Goal: Transaction & Acquisition: Book appointment/travel/reservation

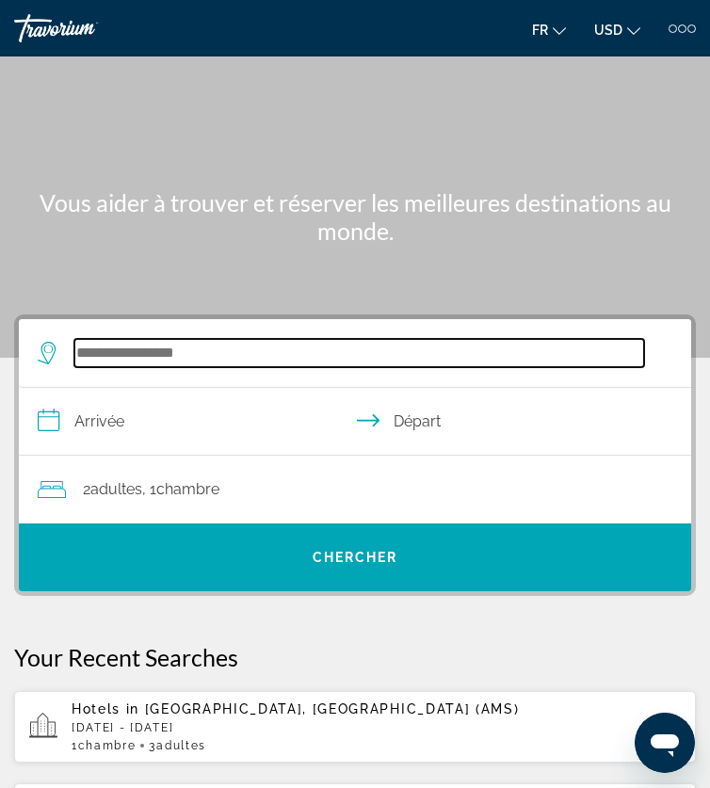
click at [135, 357] on input "Search hotel destination" at bounding box center [359, 353] width 570 height 28
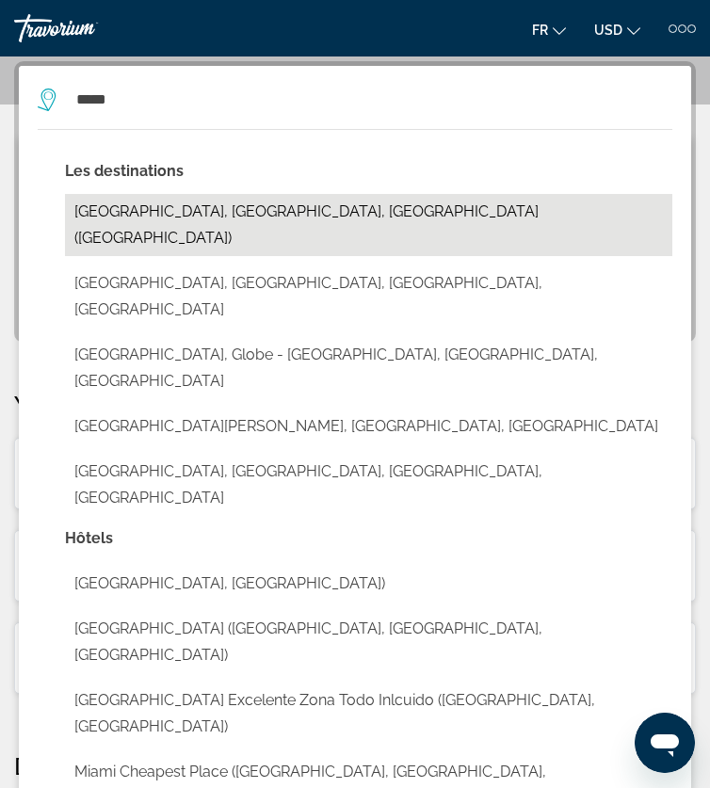
click at [159, 213] on button "[GEOGRAPHIC_DATA], [GEOGRAPHIC_DATA], [GEOGRAPHIC_DATA] ([GEOGRAPHIC_DATA])" at bounding box center [369, 225] width 608 height 62
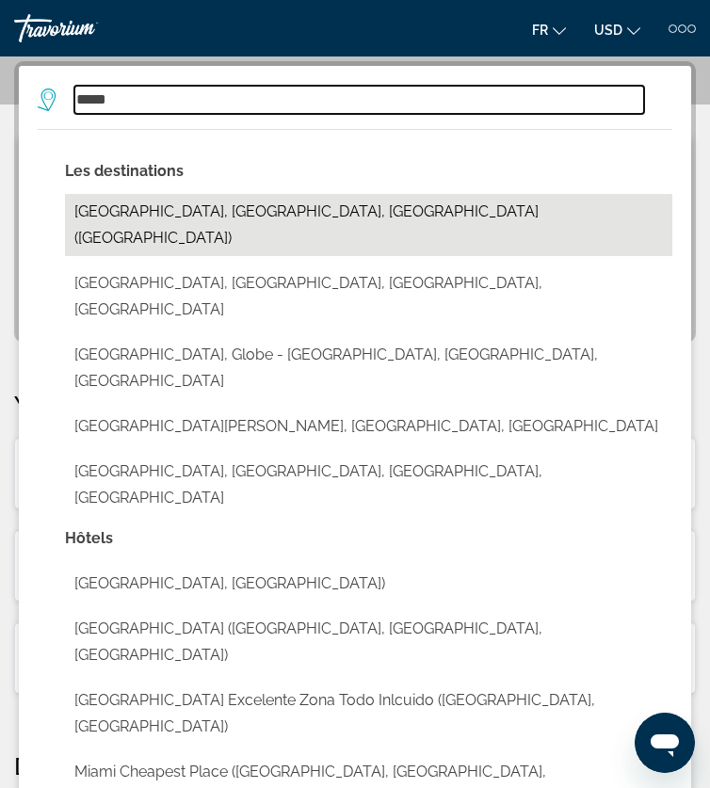
type input "**********"
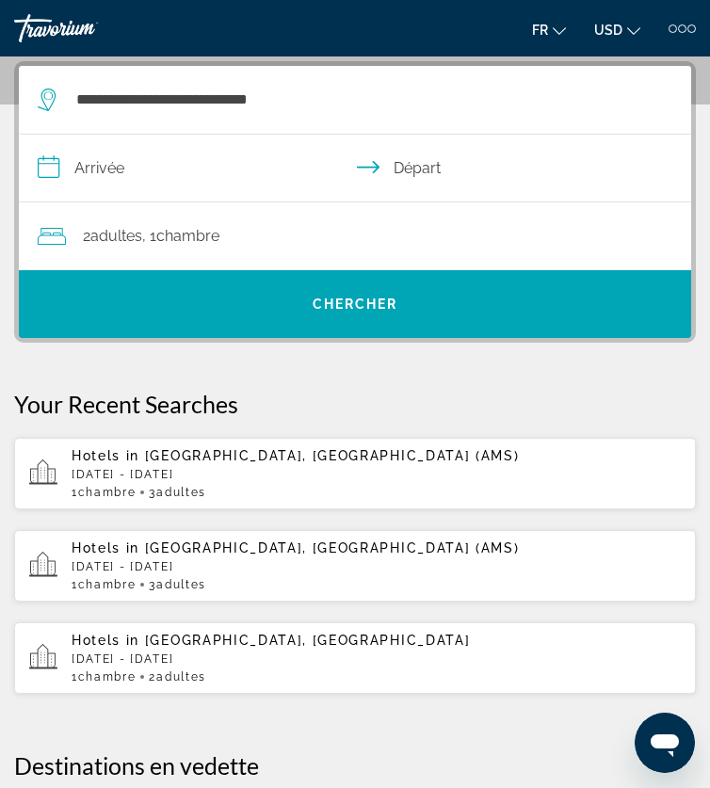
click at [102, 173] on input "**********" at bounding box center [359, 171] width 680 height 73
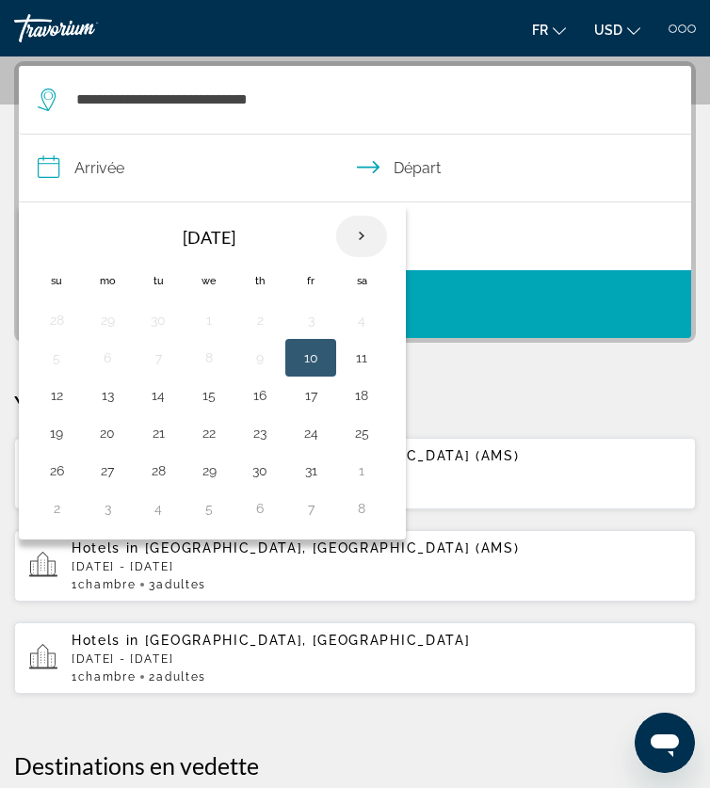
click at [361, 235] on th "Next month" at bounding box center [361, 236] width 51 height 41
click at [361, 236] on th "Next month" at bounding box center [361, 236] width 51 height 41
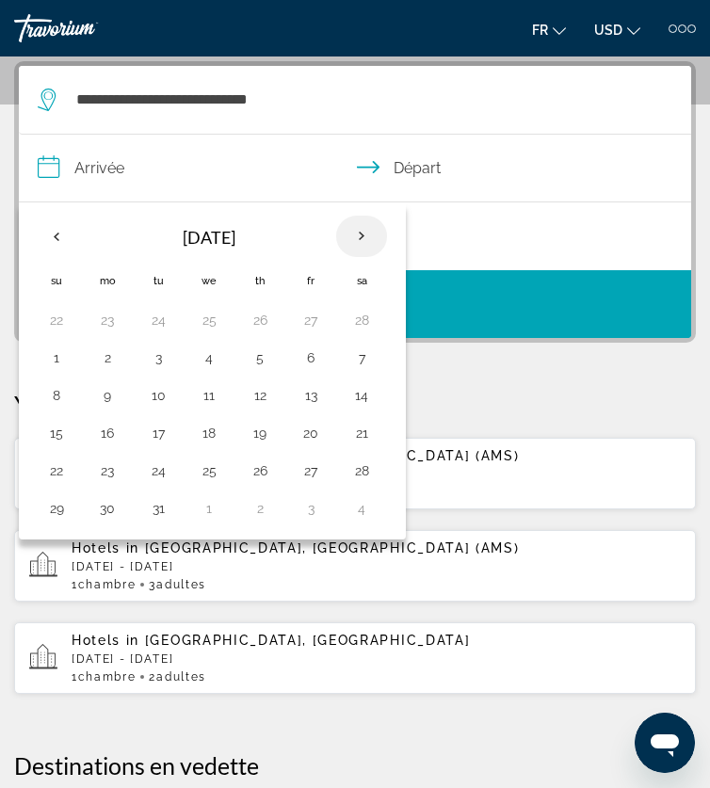
click at [361, 236] on th "Next month" at bounding box center [361, 236] width 51 height 41
click at [49, 367] on button "7" at bounding box center [56, 358] width 30 height 26
click at [50, 362] on button "7" at bounding box center [56, 358] width 30 height 26
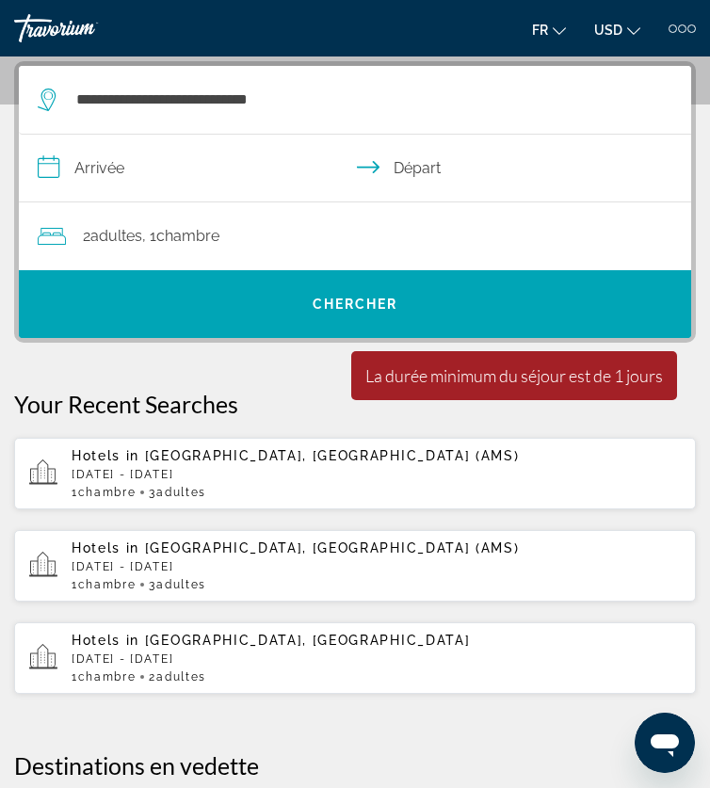
click at [113, 154] on input "**********" at bounding box center [359, 171] width 680 height 73
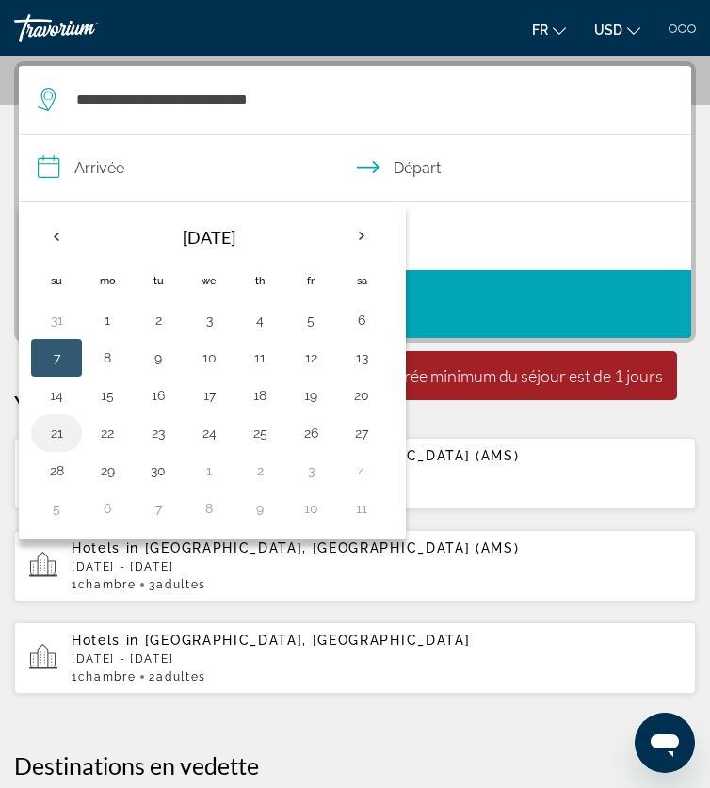
click at [51, 430] on button "21" at bounding box center [56, 433] width 30 height 26
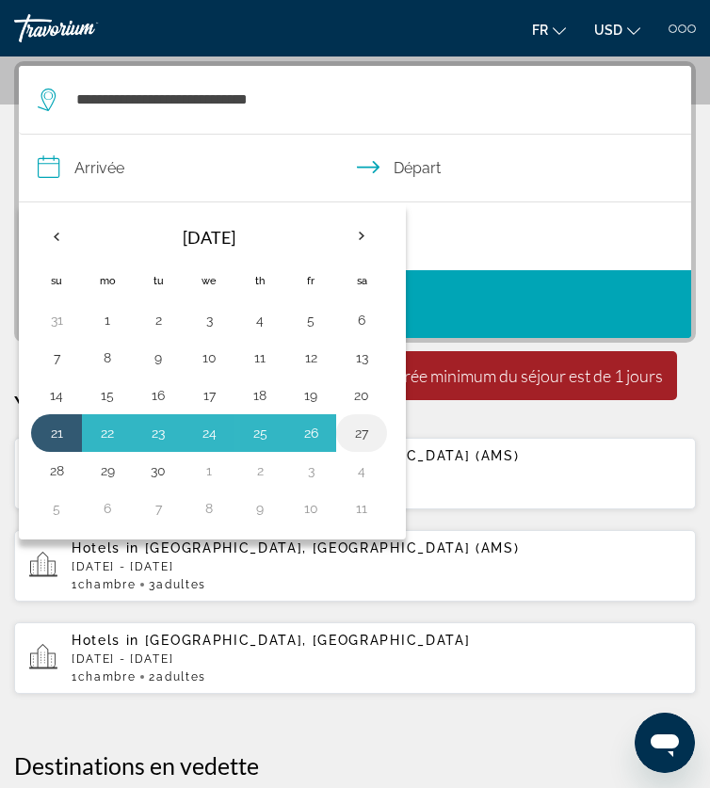
click at [366, 435] on button "27" at bounding box center [362, 433] width 30 height 26
type input "**********"
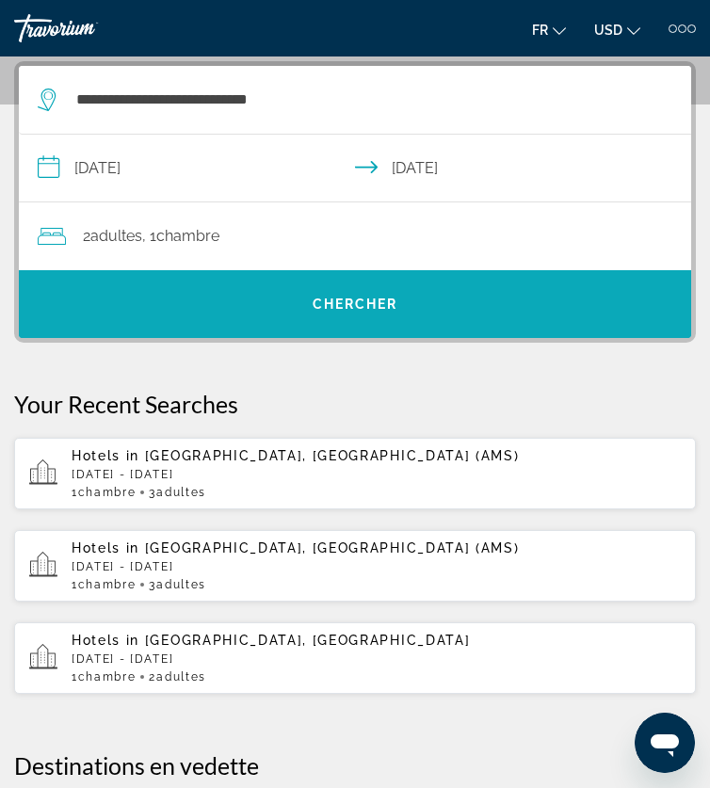
click at [265, 307] on span "Search" at bounding box center [355, 304] width 673 height 45
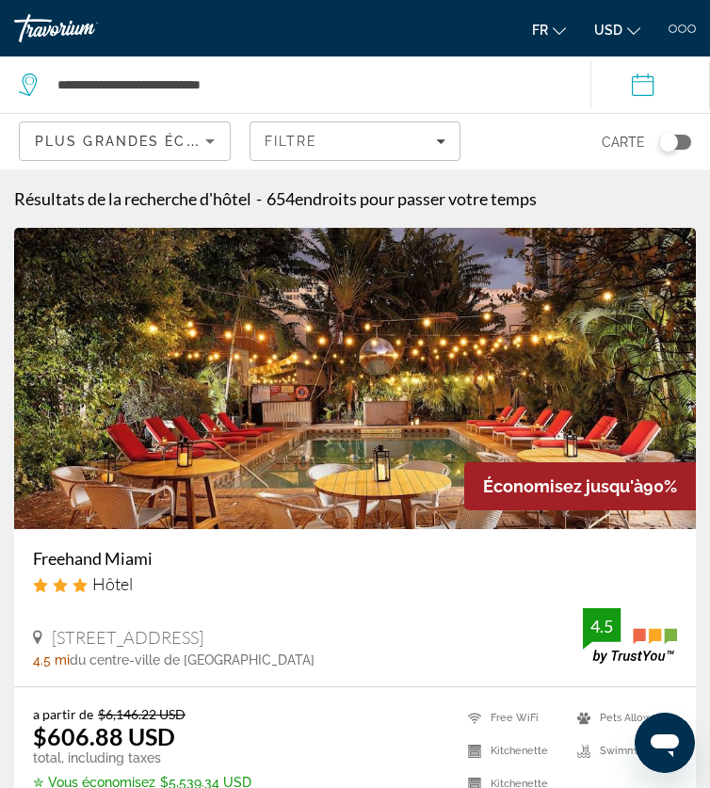
click at [624, 16] on button "USD USD ($) MXN (Mex$) CAD (Can$) GBP (£) EUR (€) AUD (A$) NZD (NZ$) CNY (CN¥)" at bounding box center [617, 29] width 46 height 27
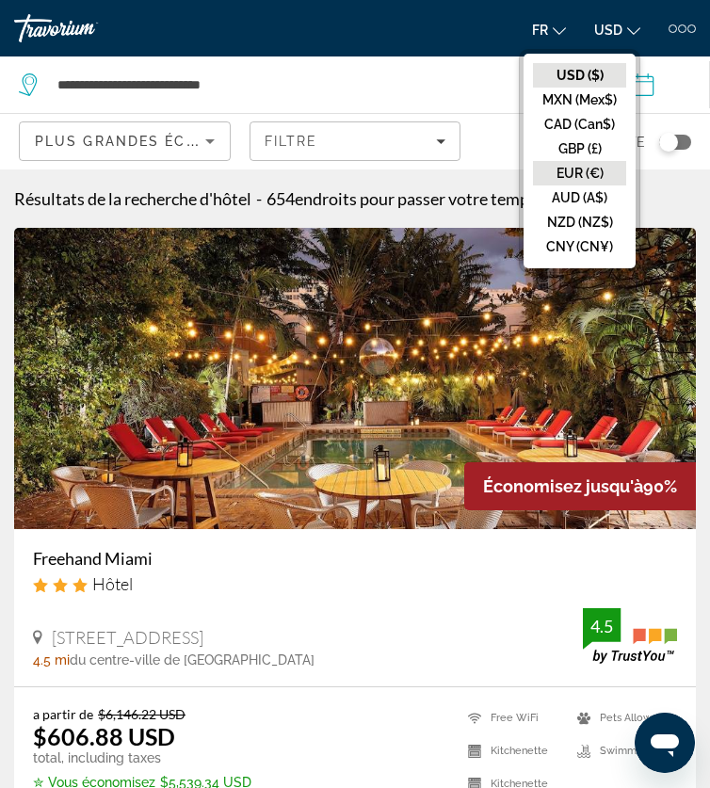
click at [579, 164] on button "EUR (€)" at bounding box center [579, 173] width 93 height 24
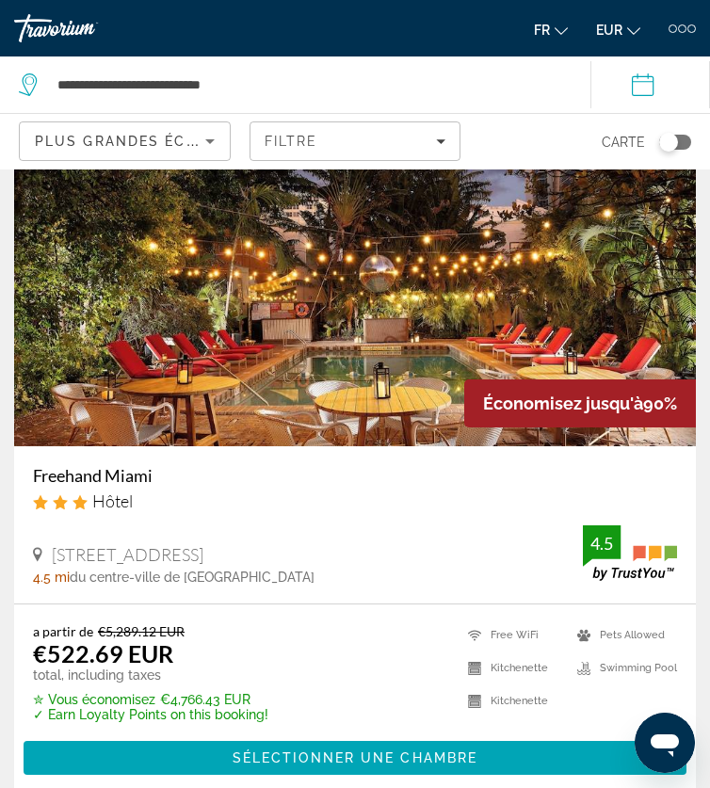
scroll to position [89, 0]
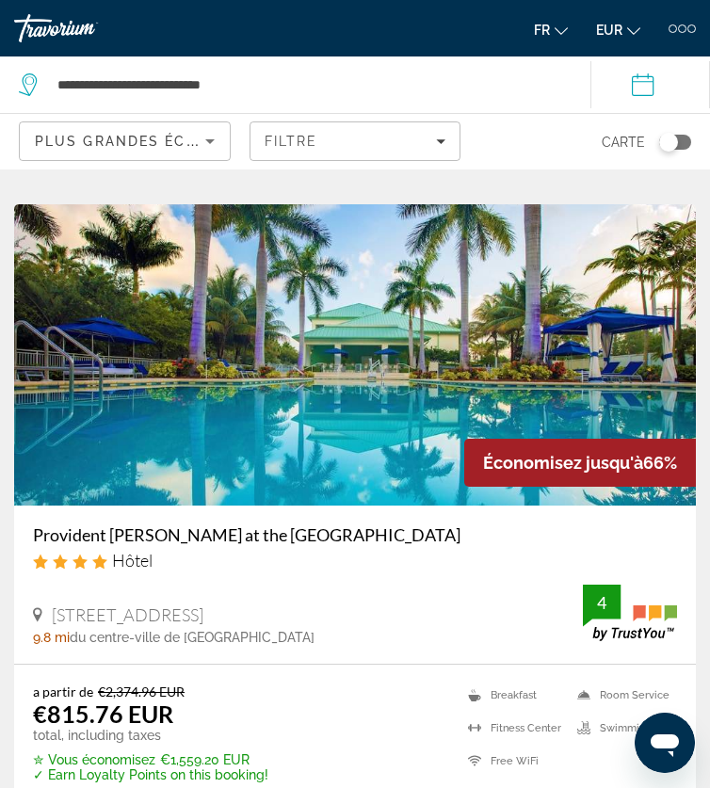
click at [227, 449] on img "Main content" at bounding box center [355, 354] width 682 height 301
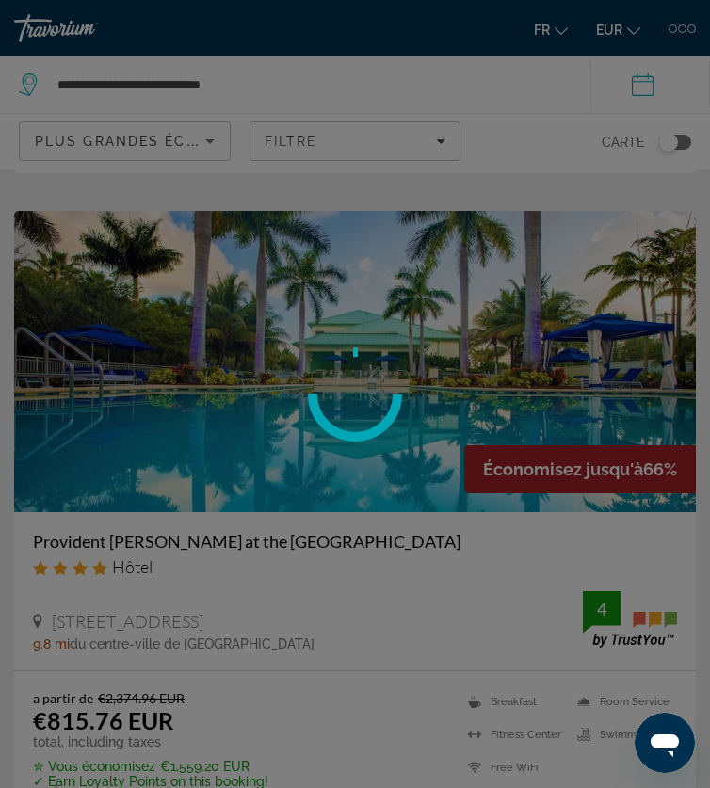
scroll to position [2077, 0]
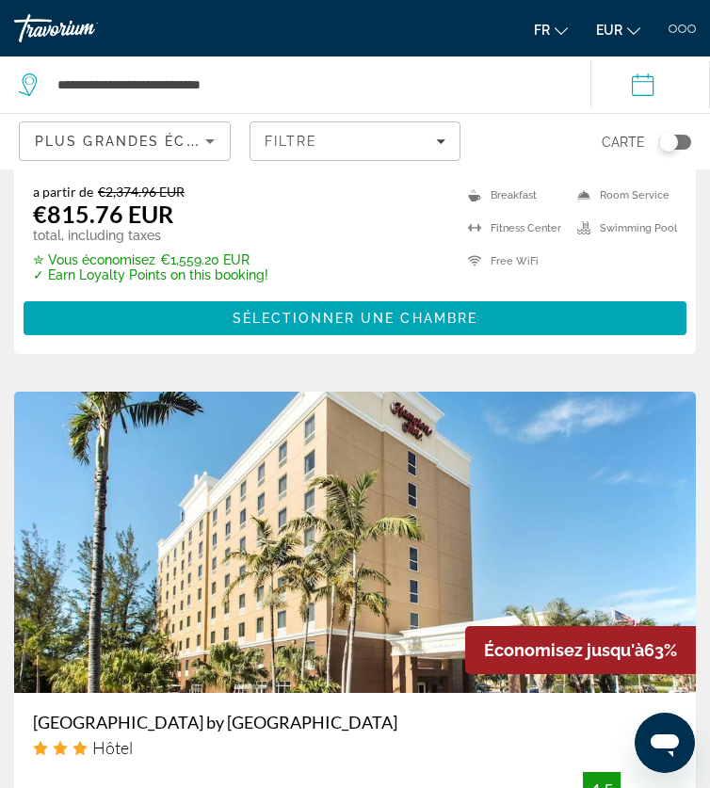
scroll to position [2017, 0]
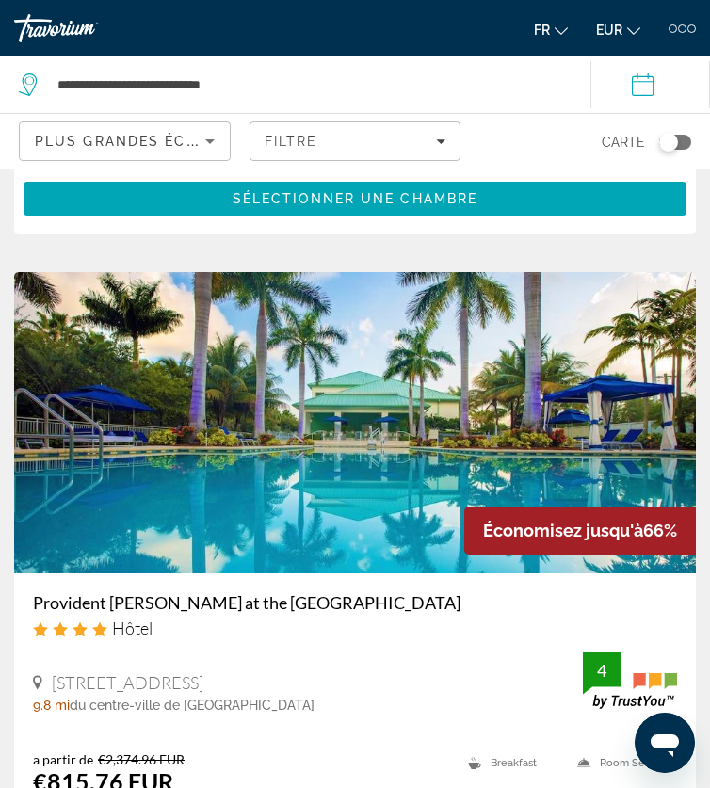
click at [353, 408] on img "Main content" at bounding box center [355, 422] width 682 height 301
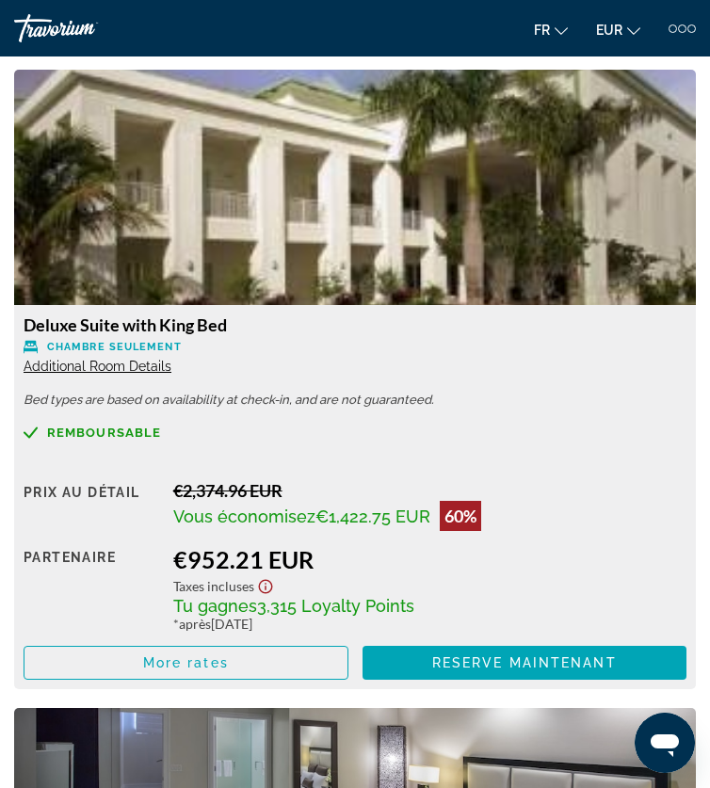
scroll to position [3515, 0]
